Goal: Download file/media

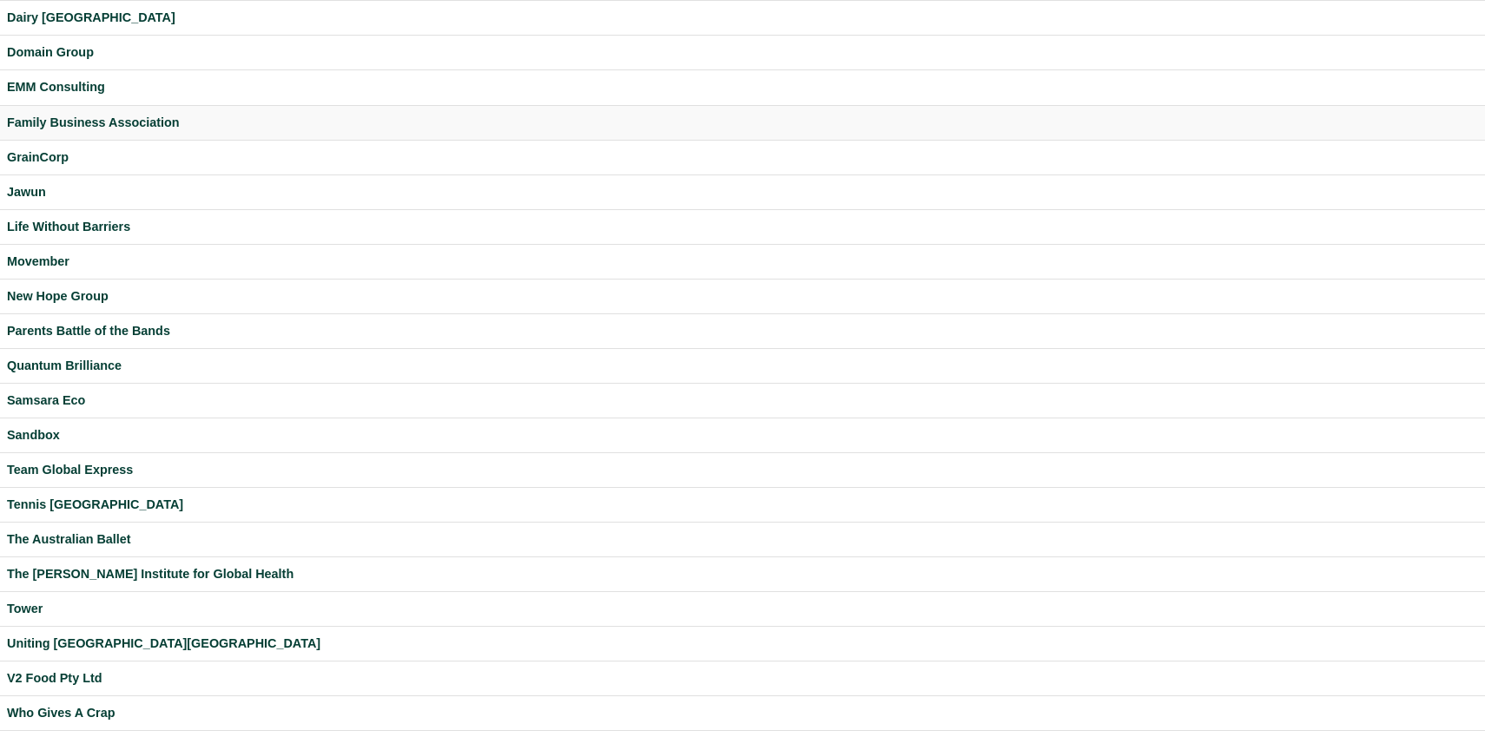
scroll to position [300, 0]
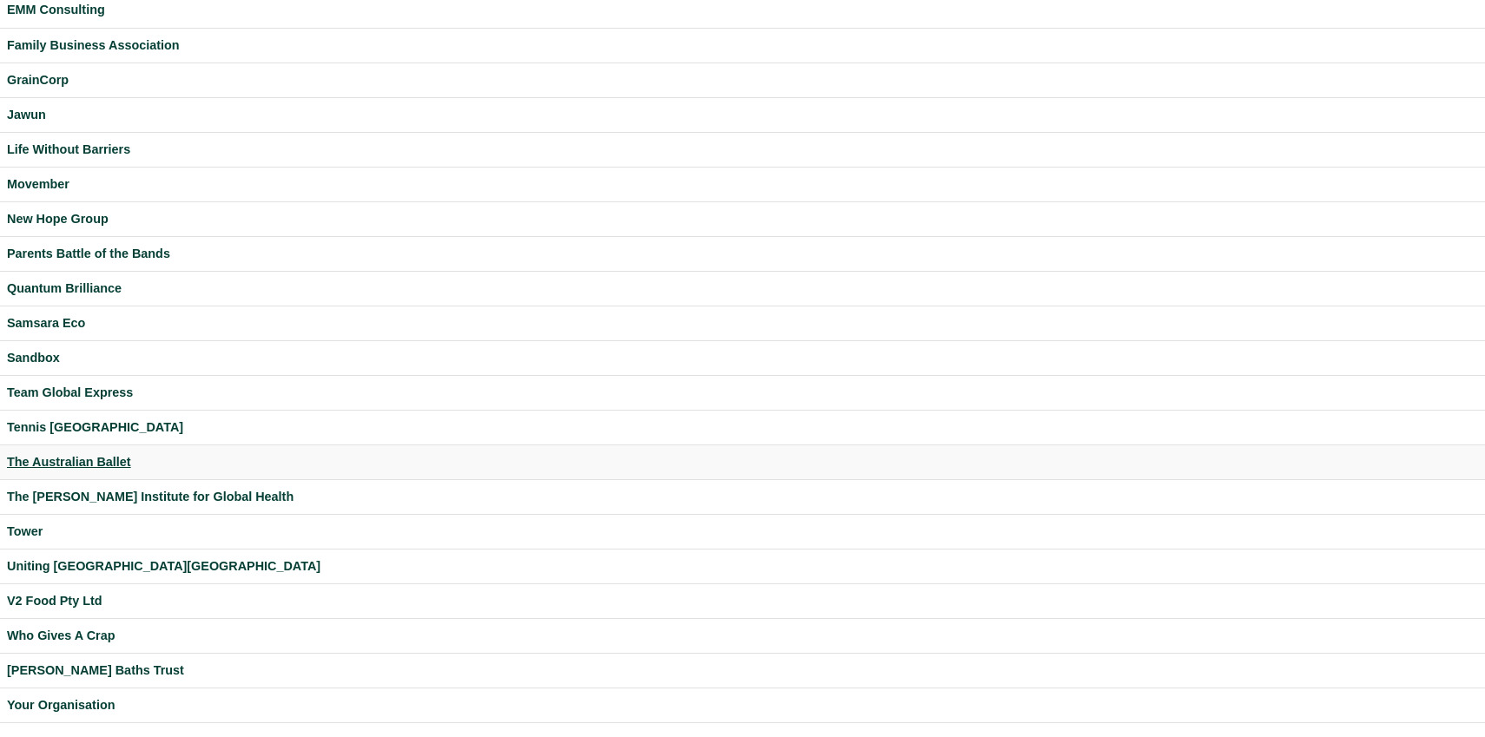
click at [43, 460] on div "The Australian Ballet" at bounding box center [742, 462] width 1471 height 20
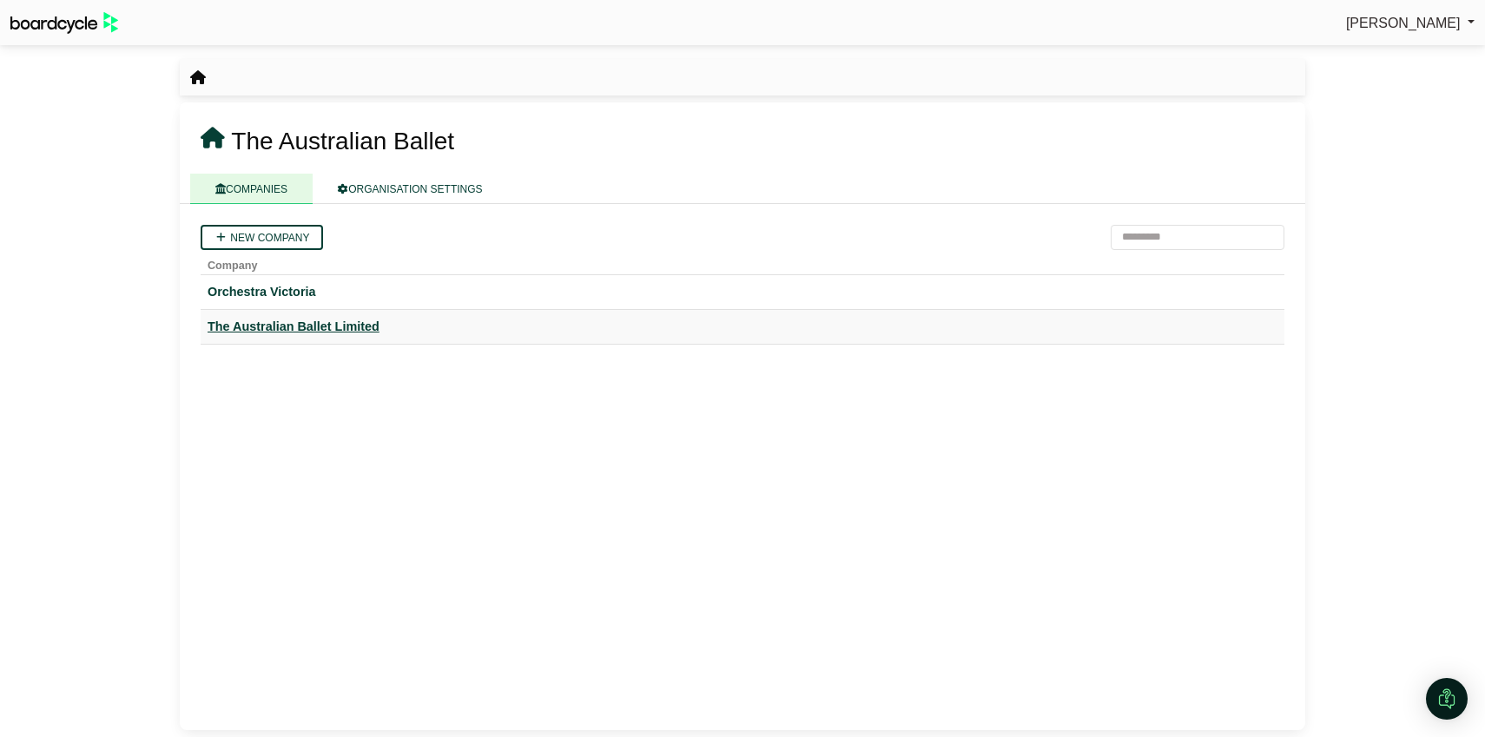
click at [320, 333] on div "The Australian Ballet Limited" at bounding box center [743, 327] width 1070 height 20
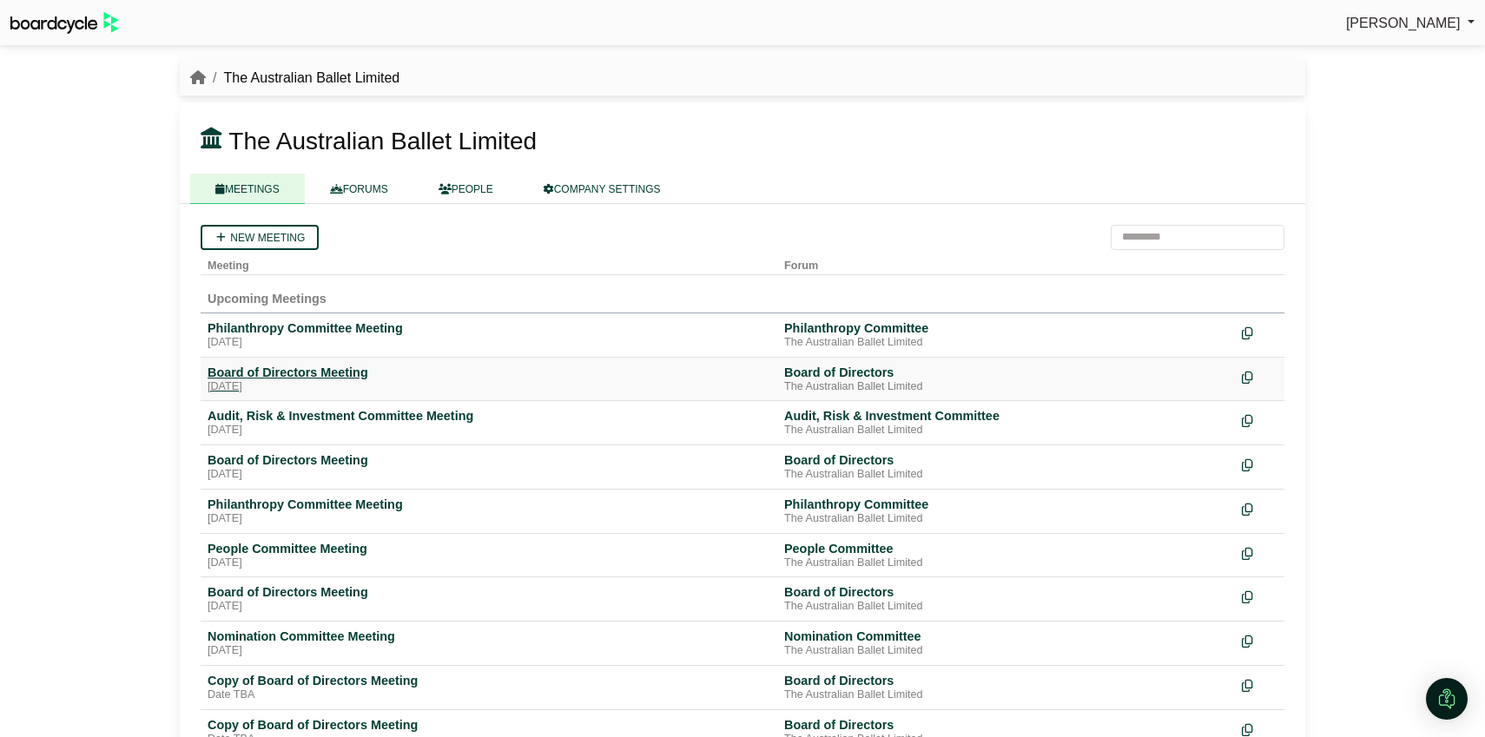
click at [300, 373] on div "Board of Directors Meeting" at bounding box center [489, 373] width 563 height 16
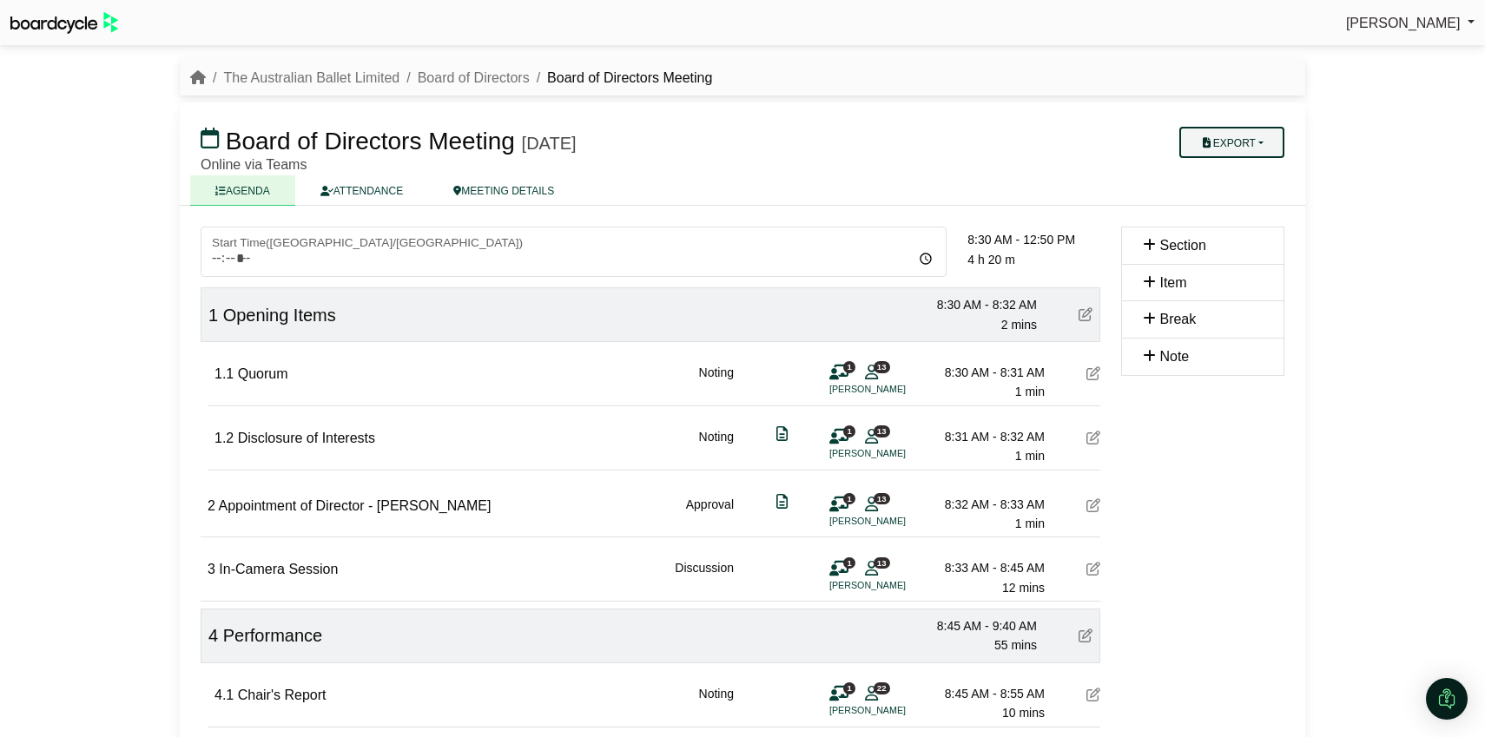
click at [1275, 137] on button "Export" at bounding box center [1231, 142] width 105 height 31
click at [1242, 169] on link "Agenda" at bounding box center [1248, 173] width 151 height 26
click at [196, 79] on icon "breadcrumb" at bounding box center [198, 77] width 16 height 14
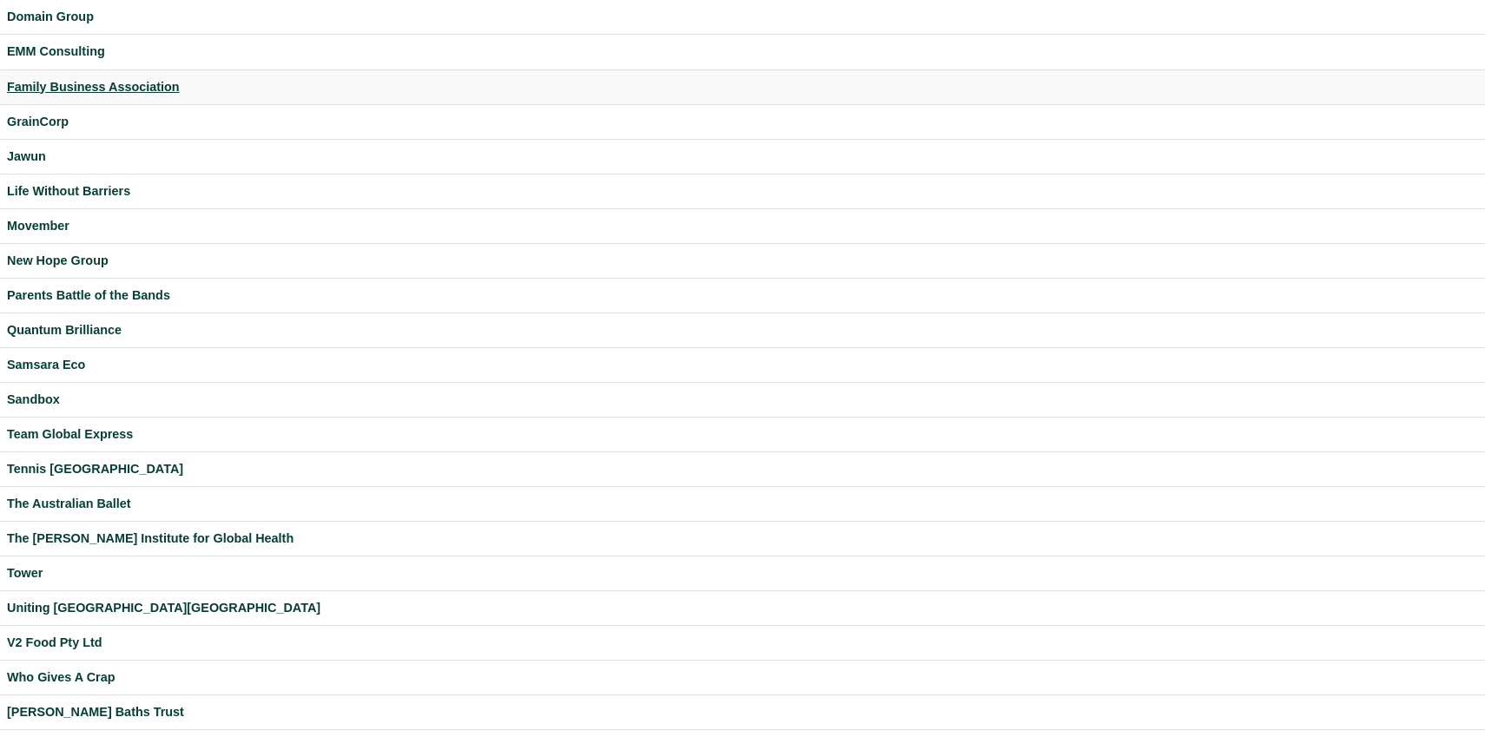
scroll to position [300, 0]
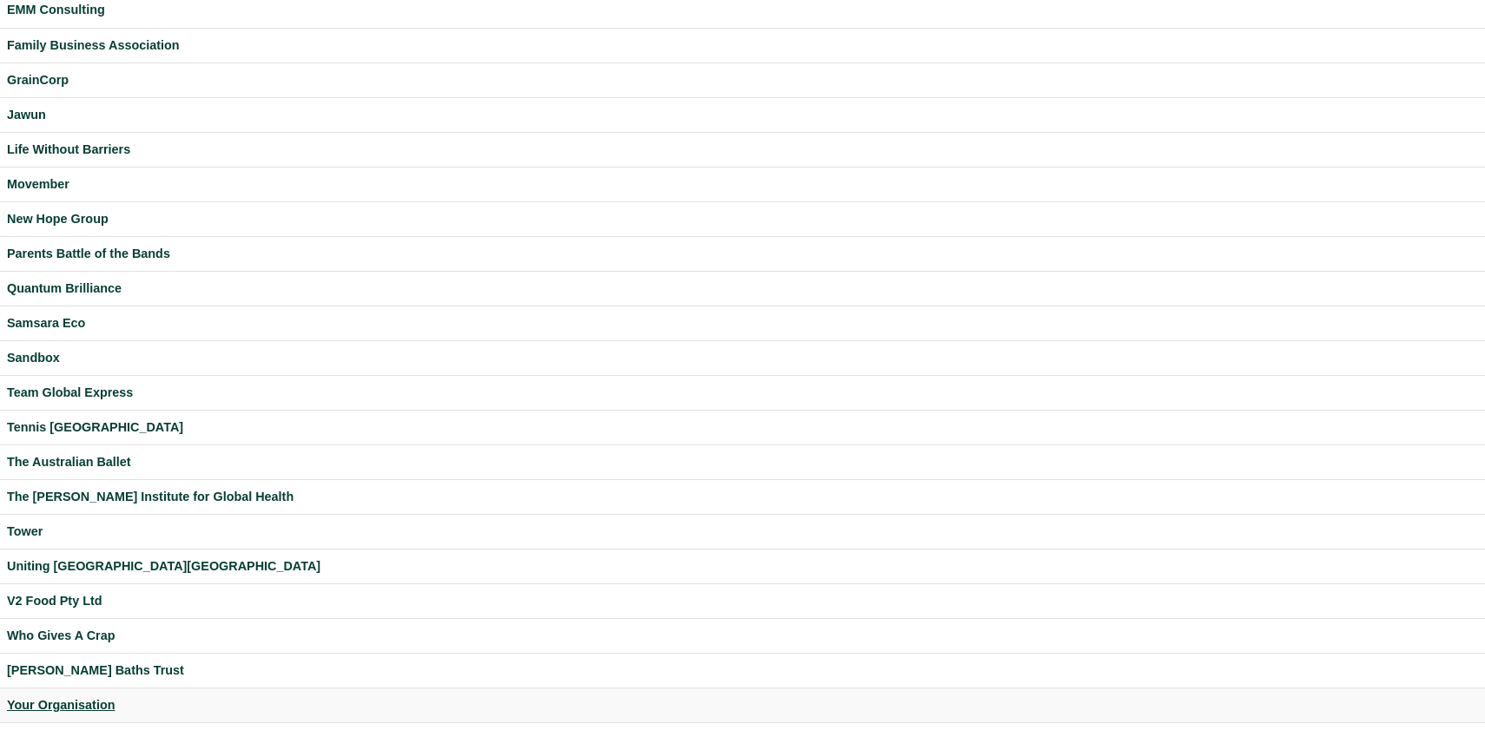
click at [68, 696] on div "Your Organisation" at bounding box center [742, 706] width 1471 height 20
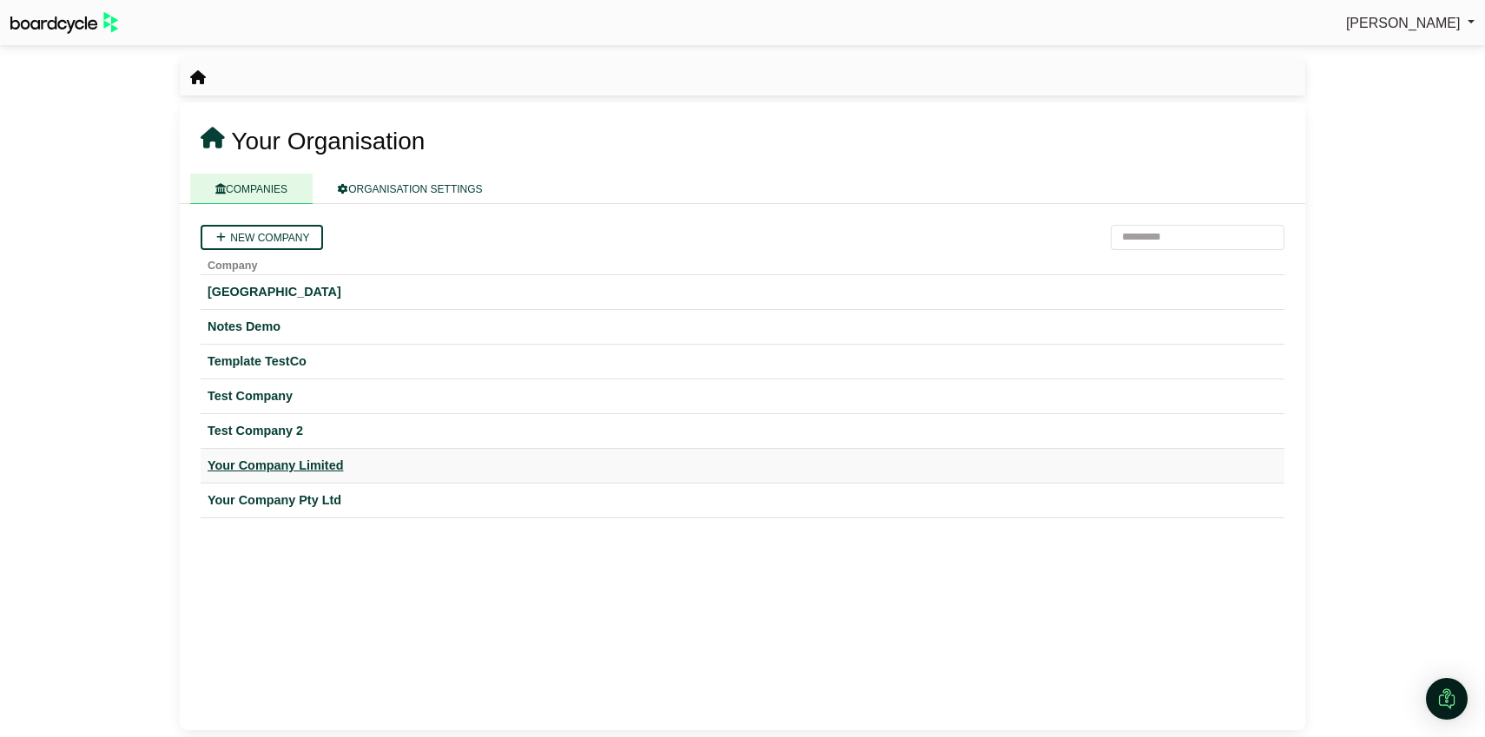
click at [291, 466] on div "Your Company Limited" at bounding box center [743, 466] width 1070 height 20
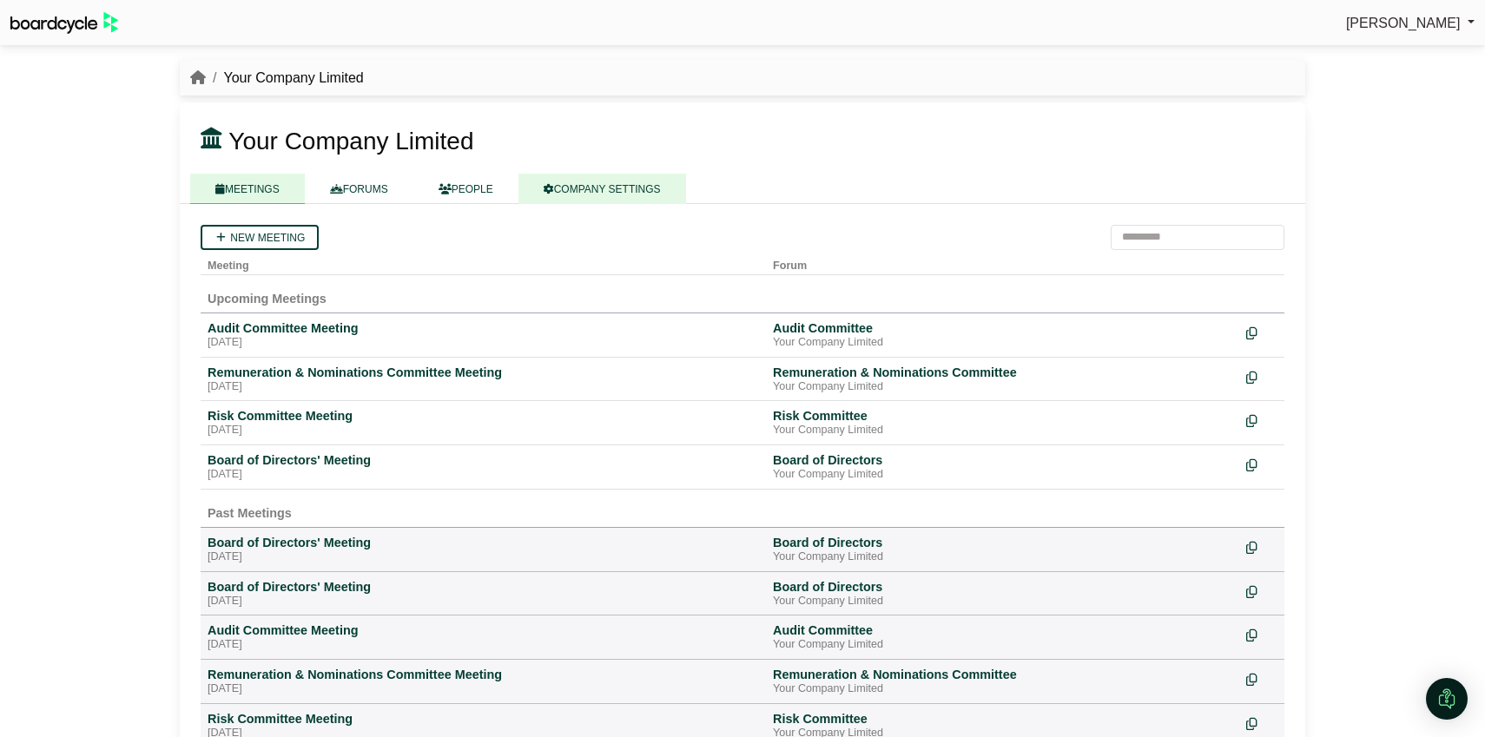
click at [630, 195] on link "COMPANY SETTINGS" at bounding box center [602, 189] width 168 height 30
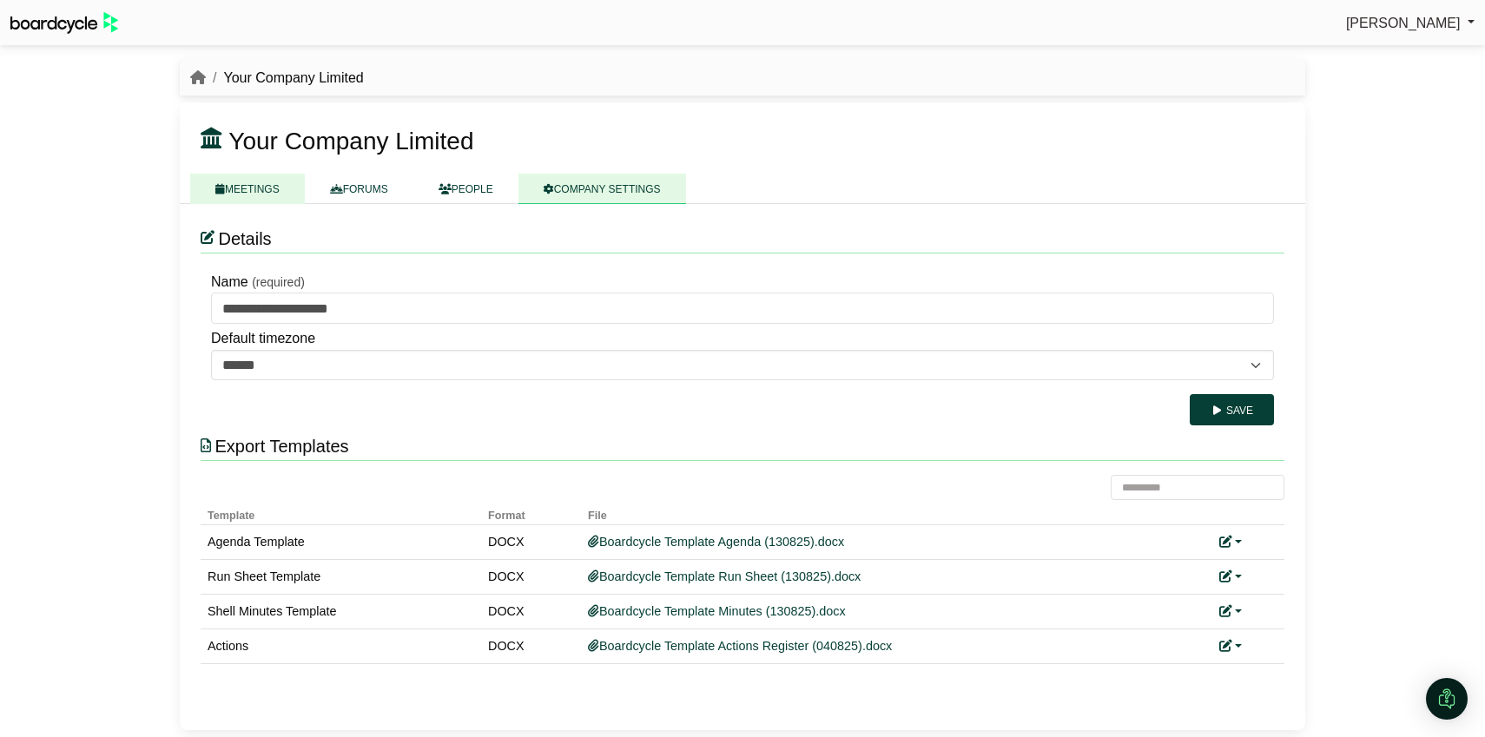
click at [259, 193] on link "MEETINGS" at bounding box center [247, 189] width 115 height 30
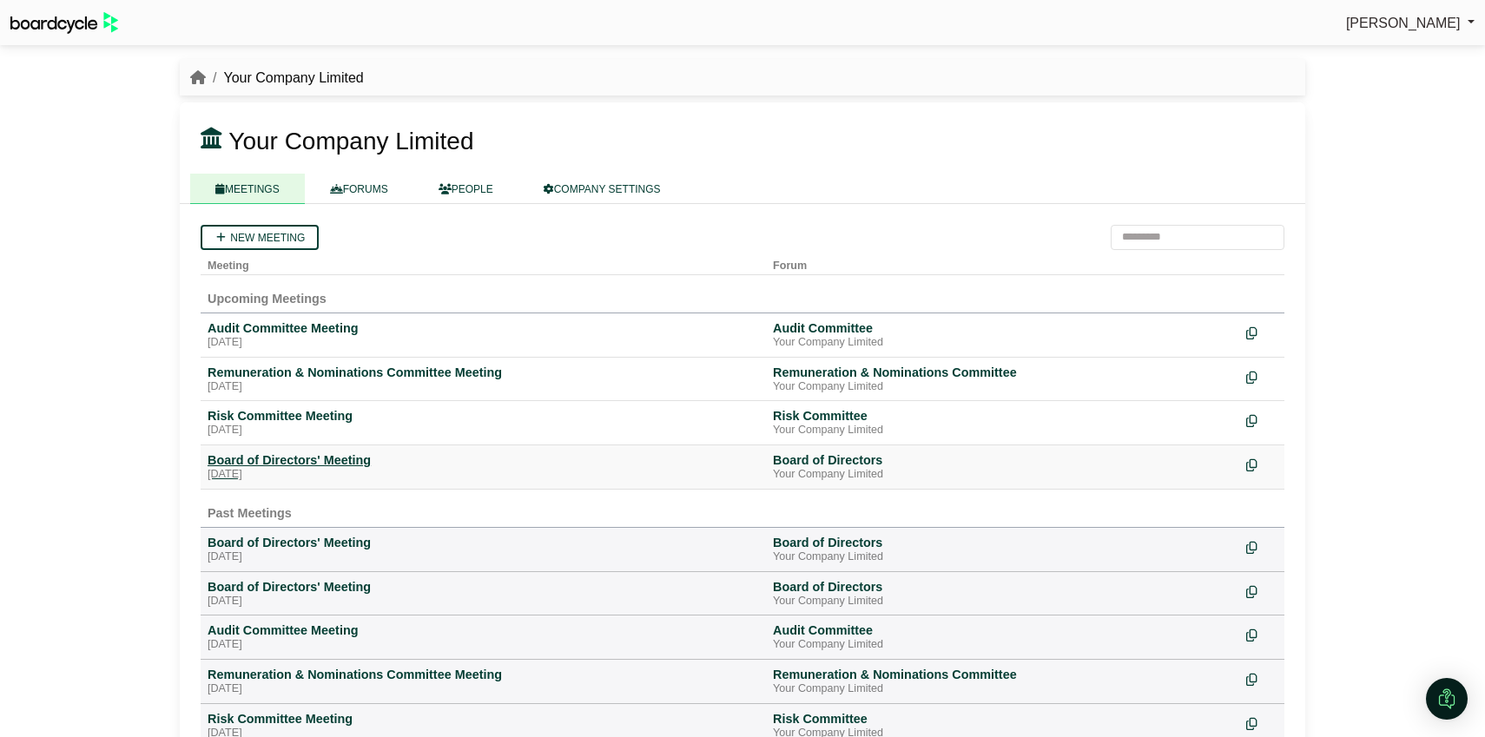
click at [277, 459] on div "Board of Directors' Meeting" at bounding box center [483, 460] width 551 height 16
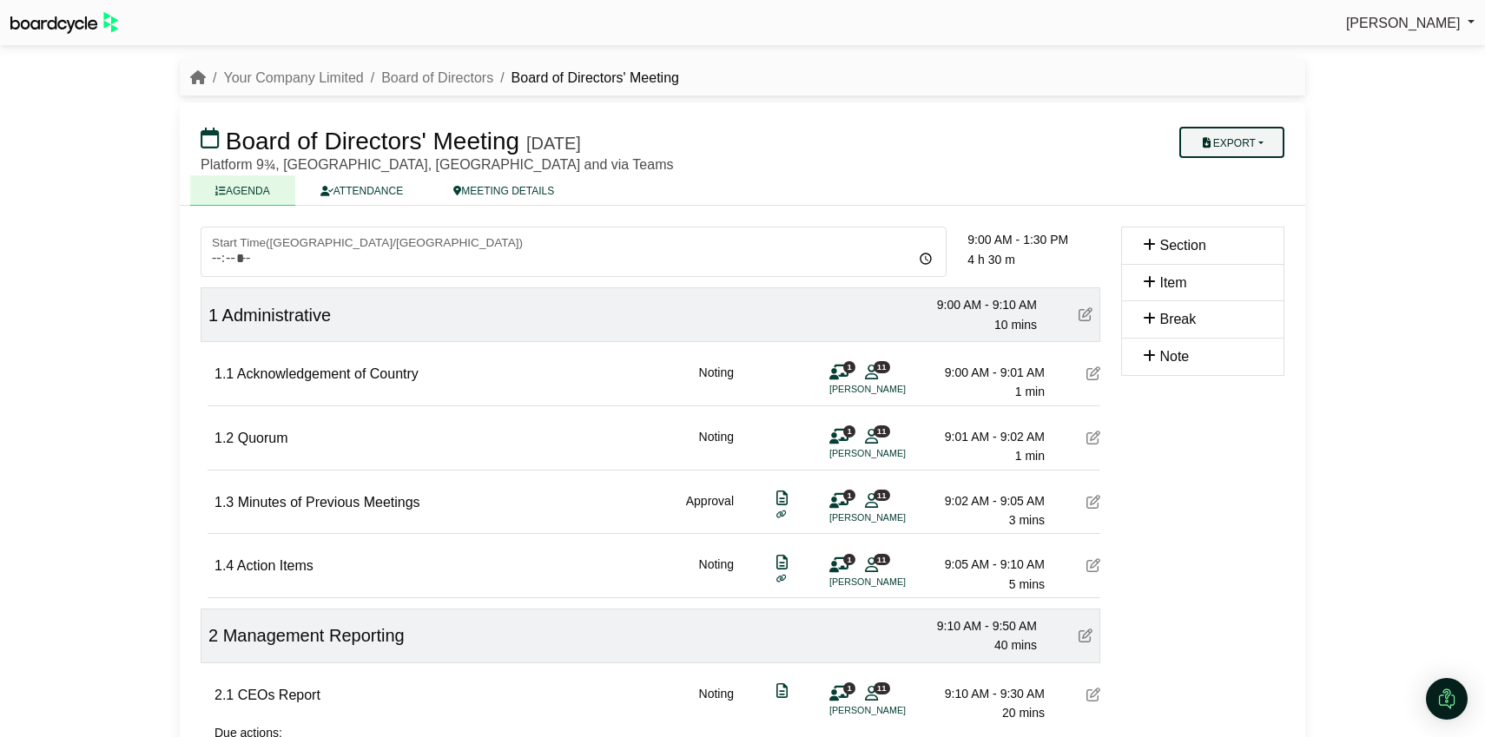
click at [1250, 145] on button "Export" at bounding box center [1231, 142] width 105 height 31
click at [1230, 178] on link "Agenda" at bounding box center [1248, 173] width 151 height 26
click at [1256, 147] on button "Export" at bounding box center [1231, 142] width 105 height 31
click at [1237, 194] on link "Run Sheet" at bounding box center [1248, 199] width 151 height 26
click at [1253, 136] on button "Export" at bounding box center [1231, 142] width 105 height 31
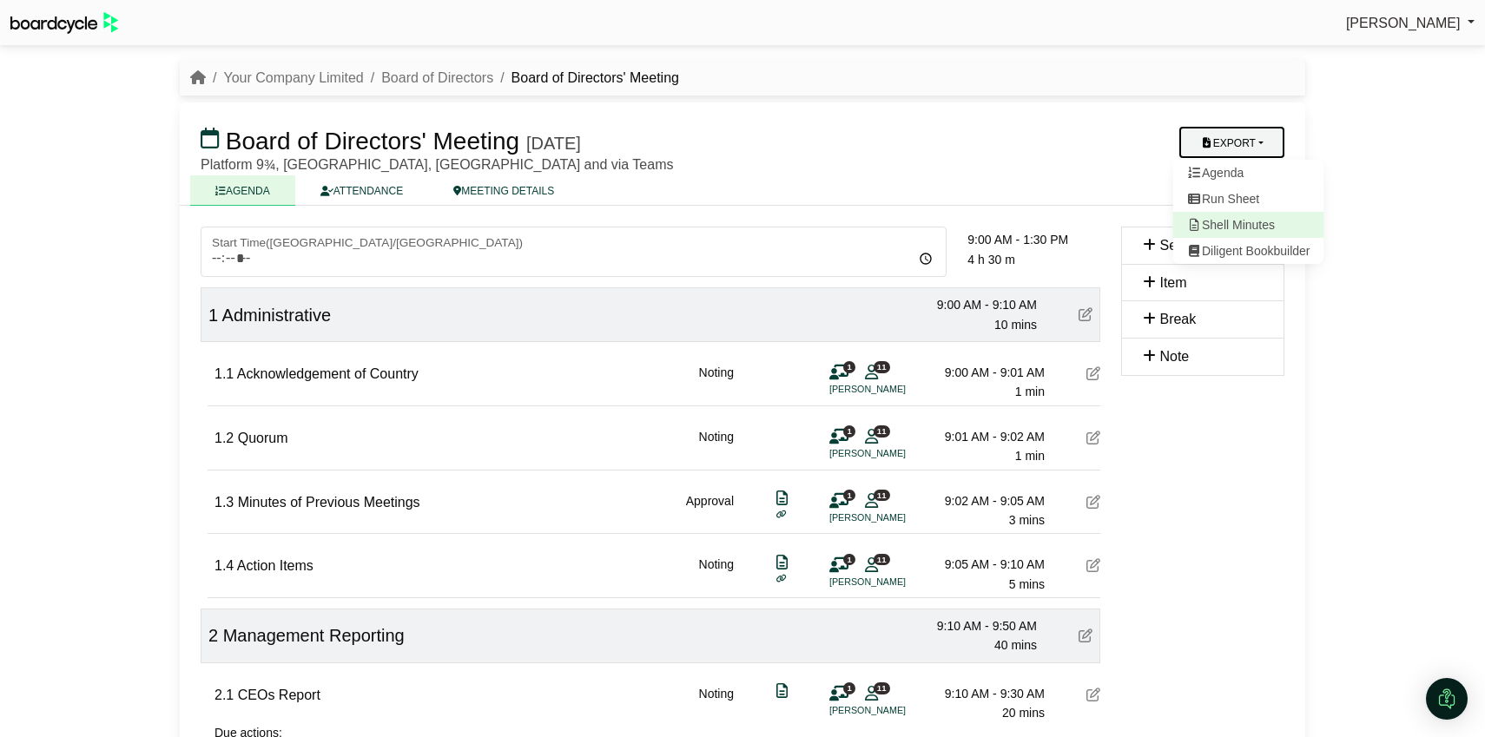
click at [1236, 220] on link "Shell Minutes" at bounding box center [1248, 225] width 151 height 26
click at [1263, 148] on button "Export" at bounding box center [1231, 142] width 105 height 31
click at [1238, 247] on link "Diligent Bookbuilder" at bounding box center [1248, 251] width 151 height 26
click at [870, 148] on h3 "Board of Directors' Meeting Tuesday, 26 August 2025" at bounding box center [650, 140] width 920 height 35
click at [1215, 145] on button "Export" at bounding box center [1231, 142] width 105 height 31
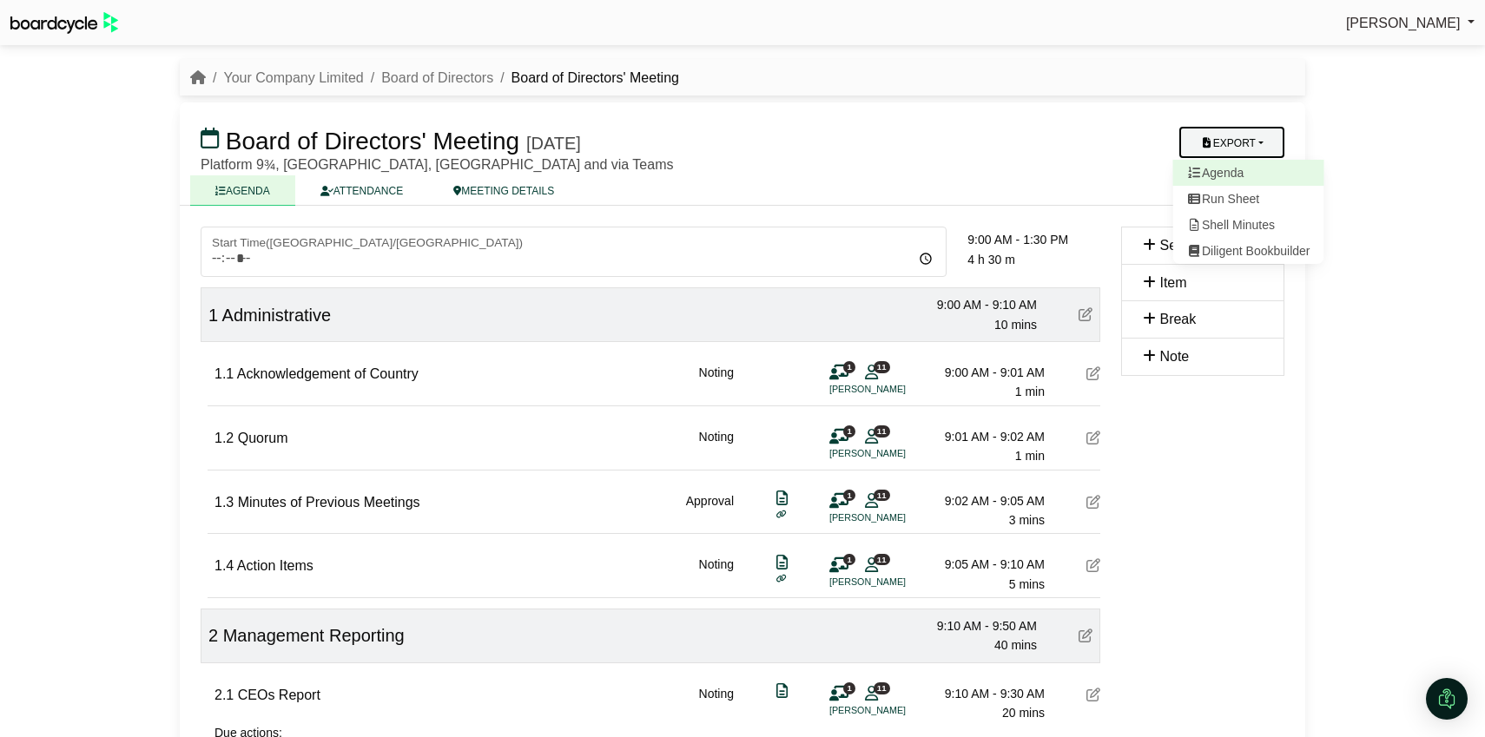
click at [1214, 171] on link "Agenda" at bounding box center [1248, 173] width 151 height 26
click at [1432, 32] on link "Richard Conway" at bounding box center [1410, 23] width 129 height 23
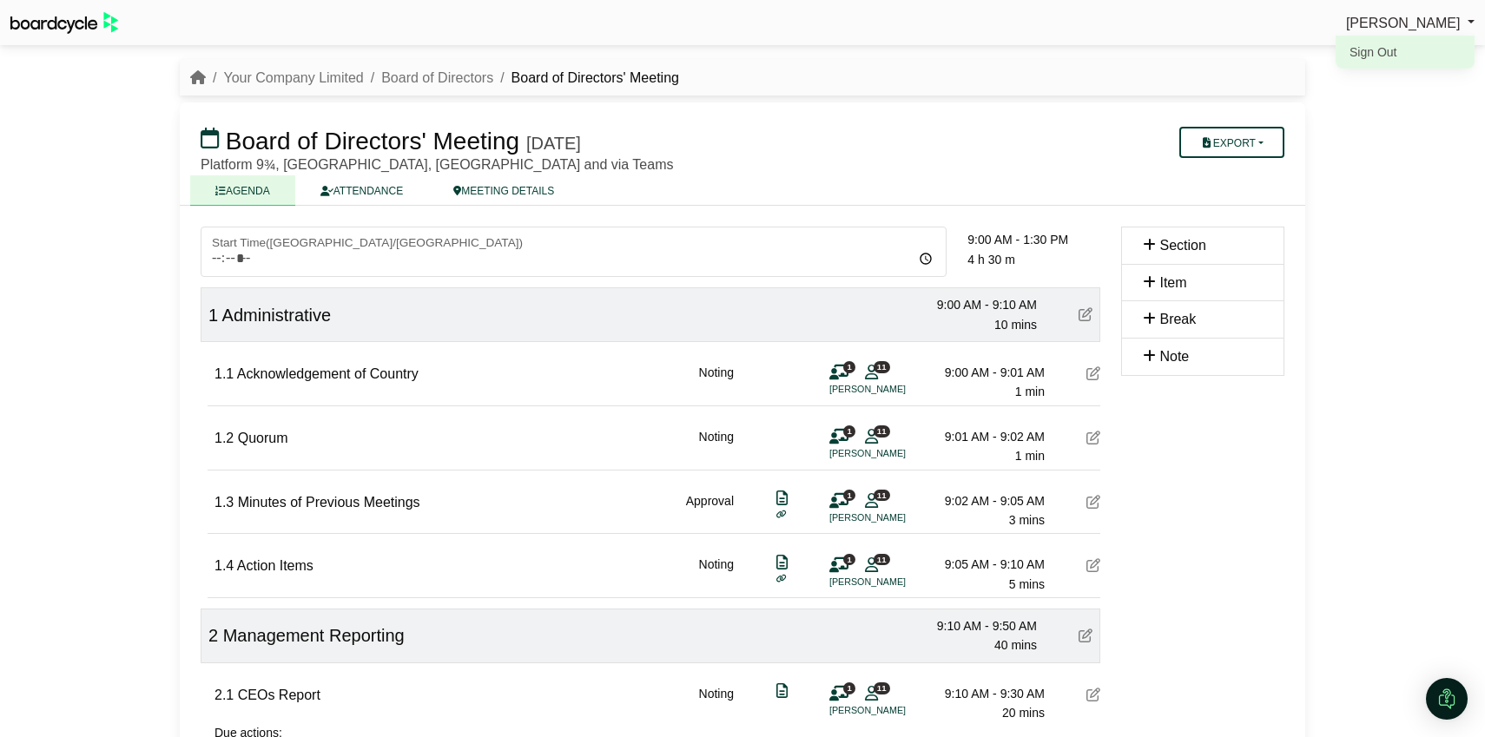
click at [1410, 53] on link "Sign Out" at bounding box center [1405, 52] width 139 height 33
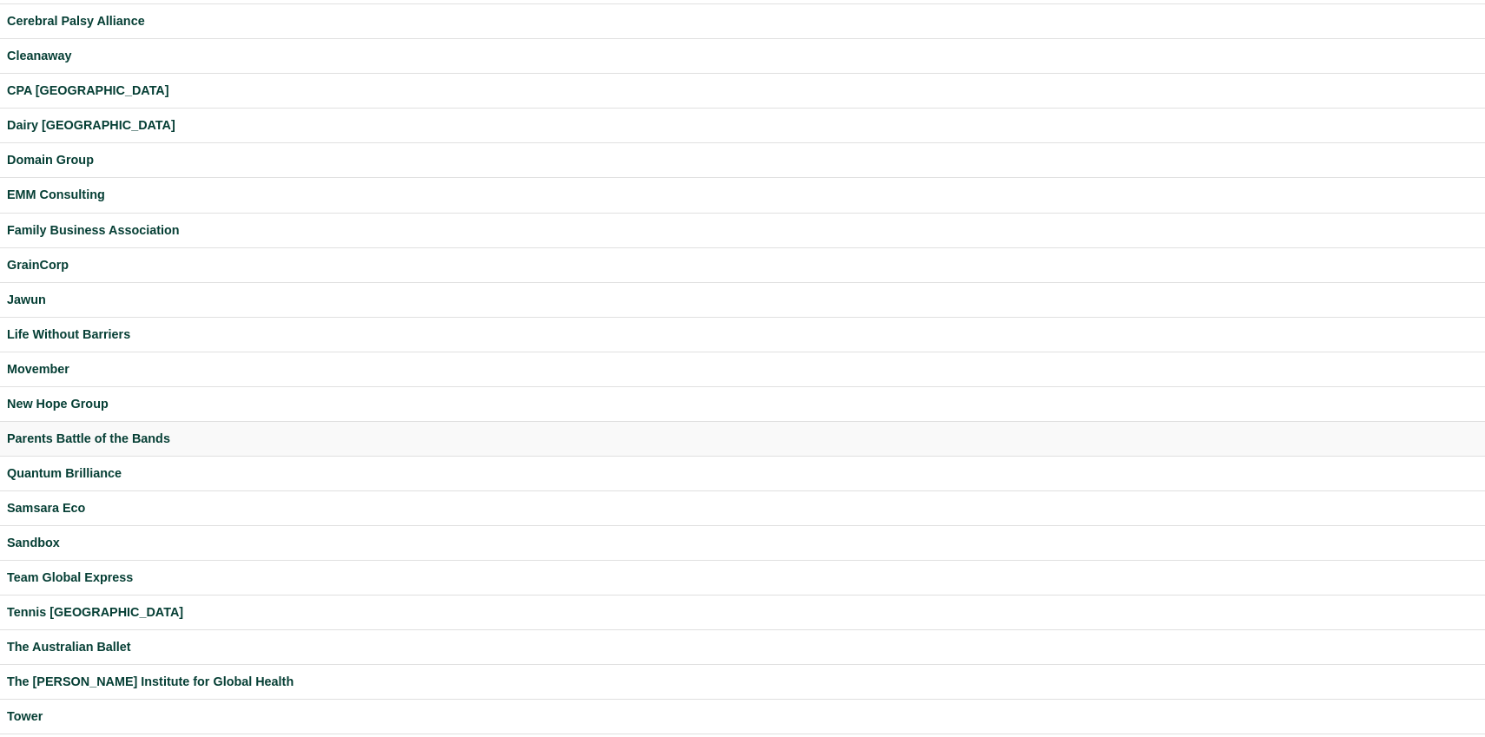
scroll to position [300, 0]
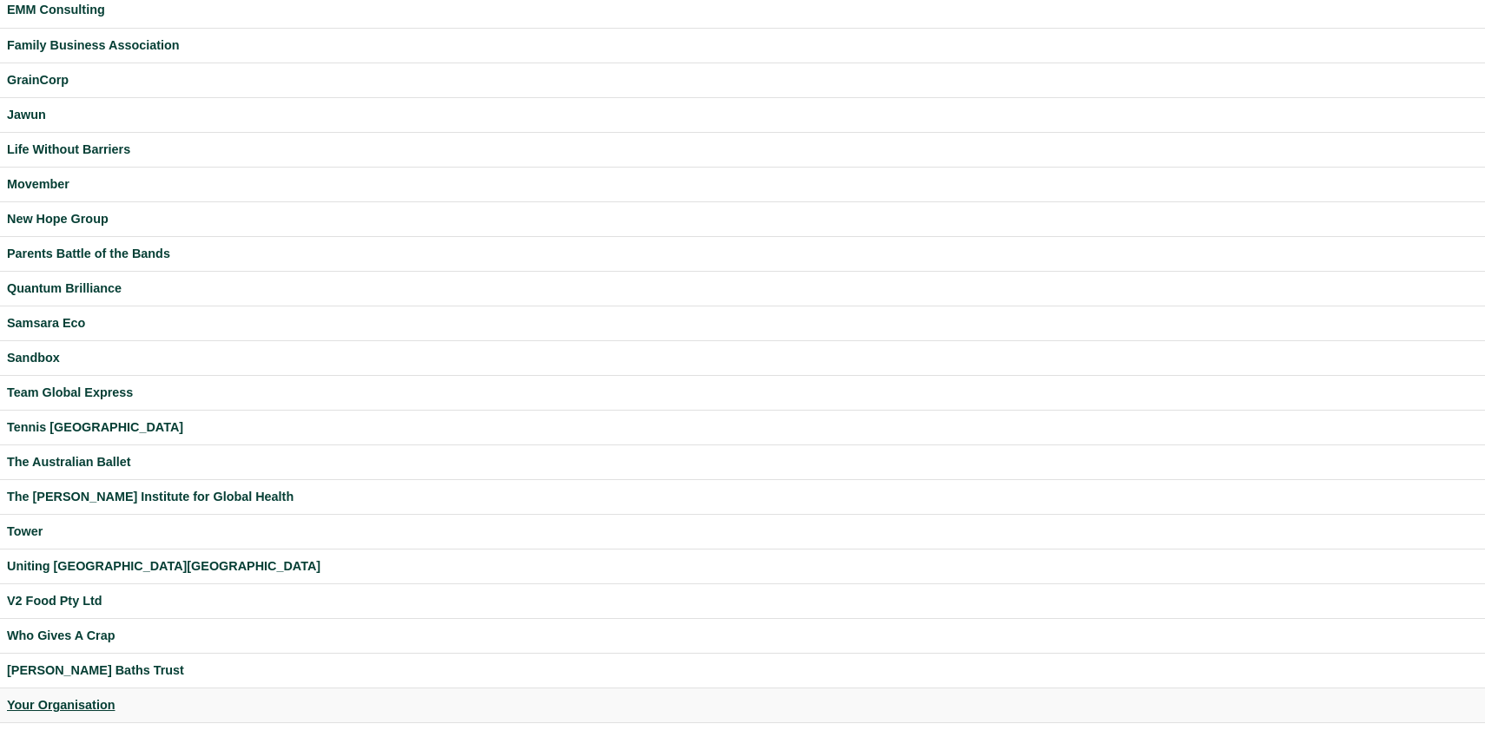
click at [50, 701] on div "Your Organisation" at bounding box center [742, 706] width 1471 height 20
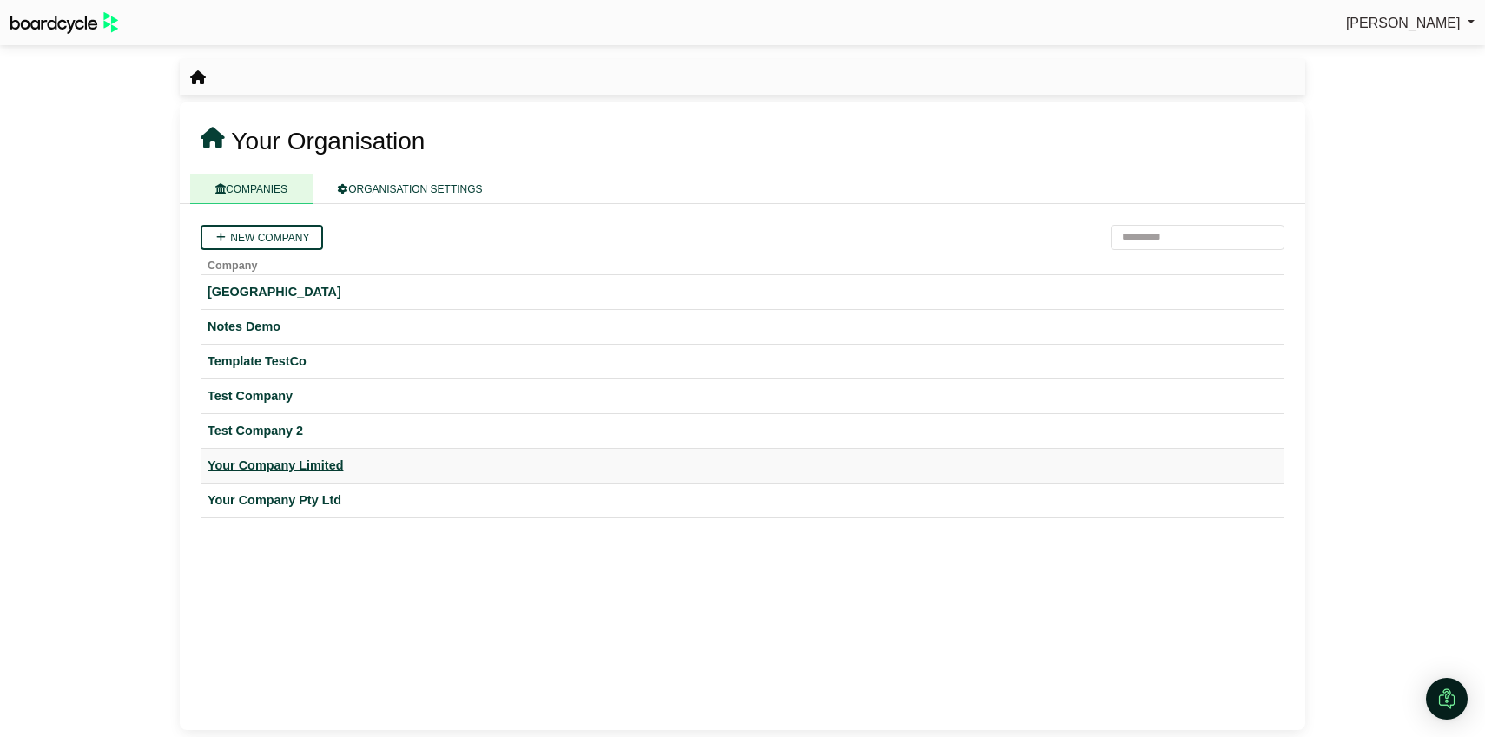
click at [289, 466] on div "Your Company Limited" at bounding box center [743, 466] width 1070 height 20
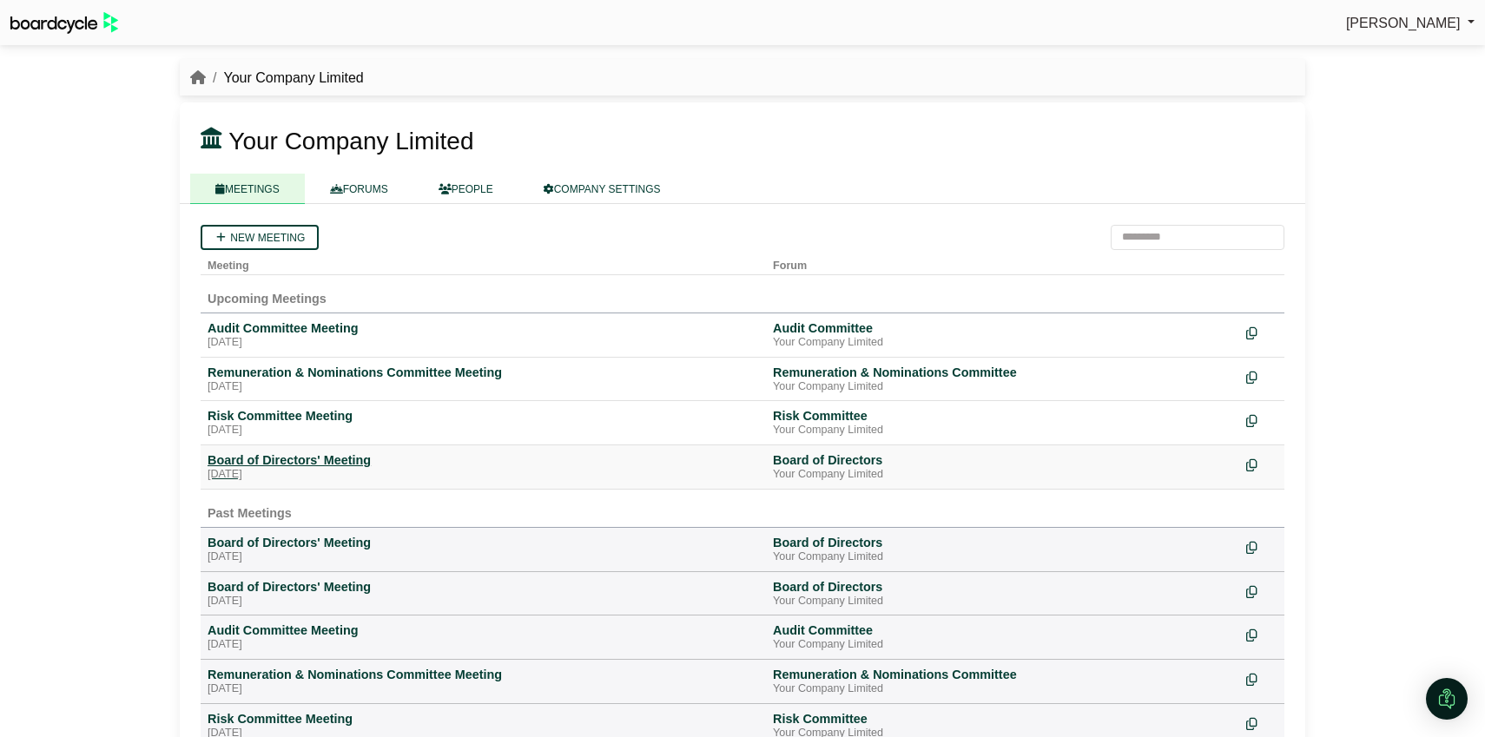
click at [356, 463] on div "Board of Directors' Meeting" at bounding box center [483, 460] width 551 height 16
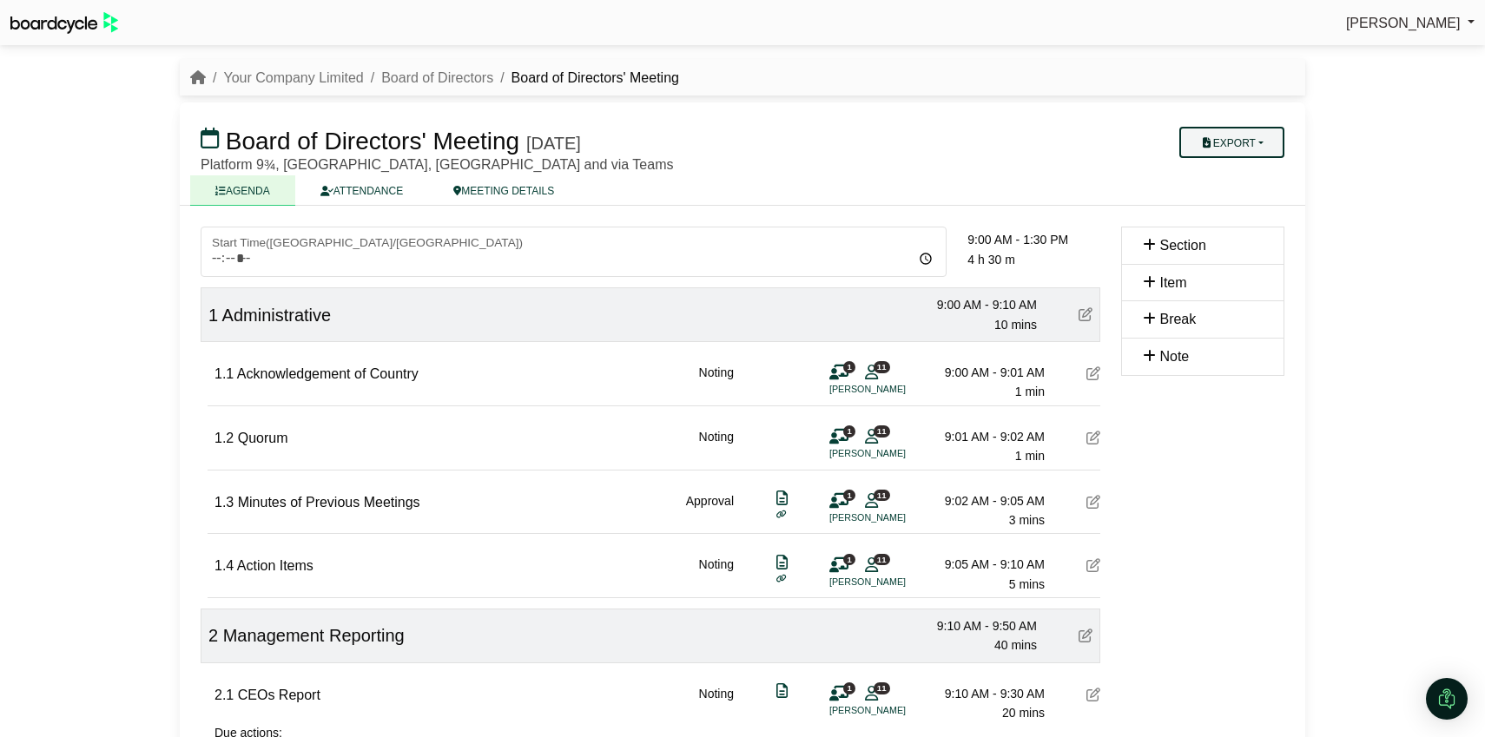
click at [1271, 146] on button "Export" at bounding box center [1231, 142] width 105 height 31
click at [1244, 175] on link "Agenda" at bounding box center [1248, 173] width 151 height 26
click at [1025, 159] on div "Platform 9¾, King's Cross Station, Euston Road, London N1 9AL and via Teams" at bounding box center [652, 165] width 903 height 14
click at [1052, 75] on div "Your Company Limited Board of Directors Board of Directors' Meeting" at bounding box center [742, 78] width 1125 height 23
click at [1236, 135] on button "Export" at bounding box center [1231, 142] width 105 height 31
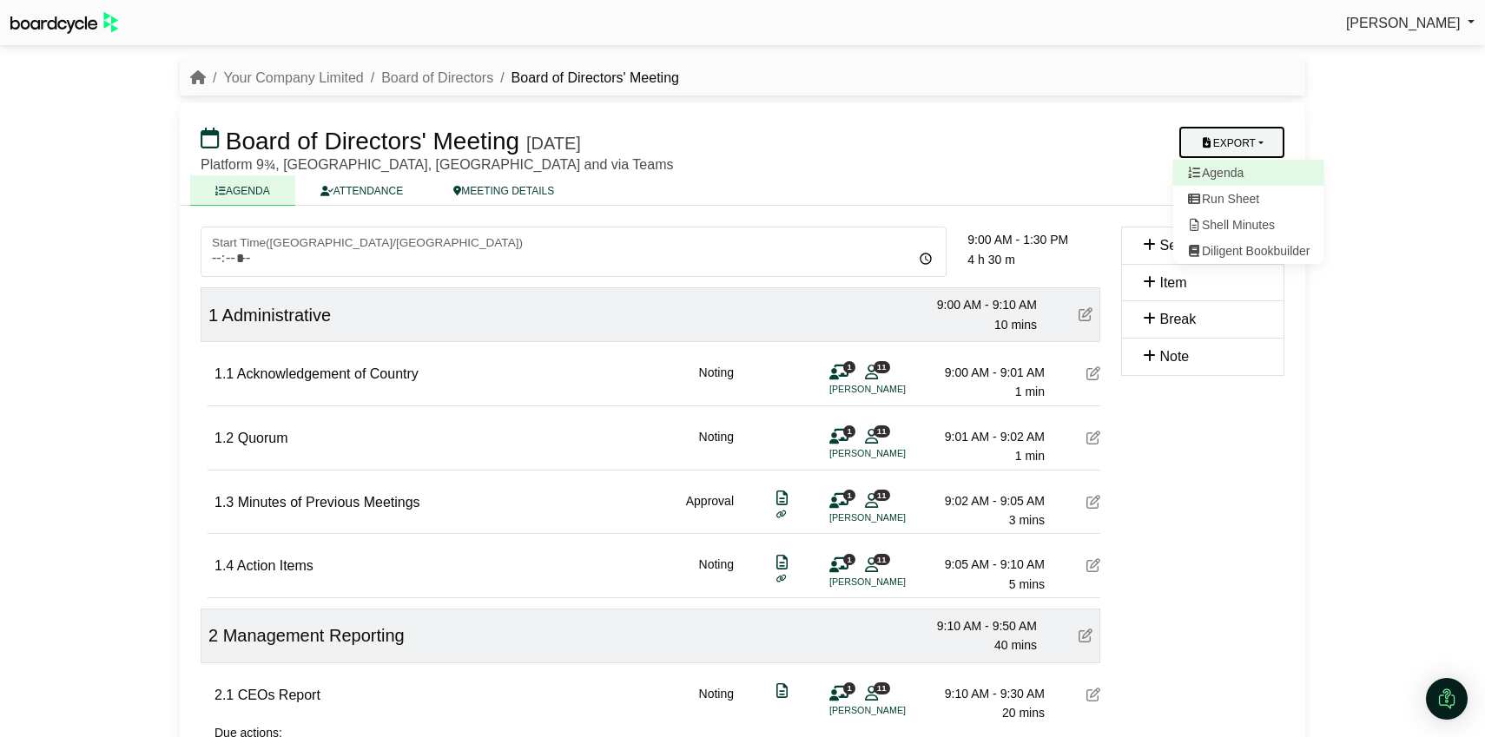
click at [1227, 167] on link "Agenda" at bounding box center [1248, 173] width 151 height 26
